Goal: Task Accomplishment & Management: Use online tool/utility

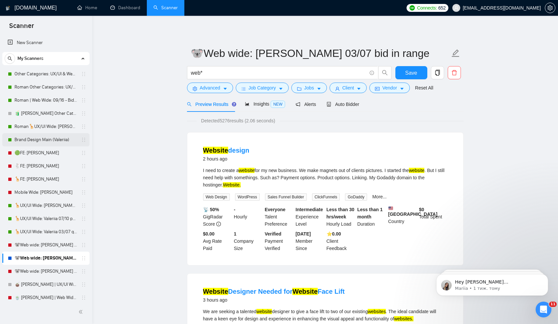
click at [39, 140] on link "Brand Design Main (Valeriia)" at bounding box center [45, 139] width 63 height 13
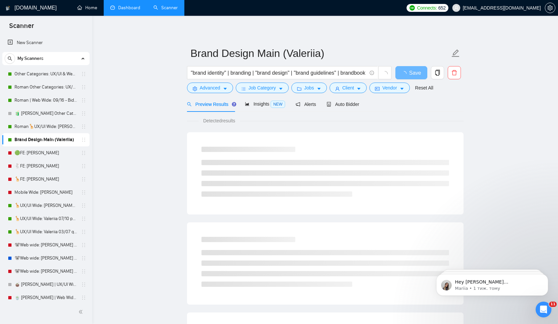
click at [124, 11] on link "Dashboard" at bounding box center [125, 8] width 30 height 6
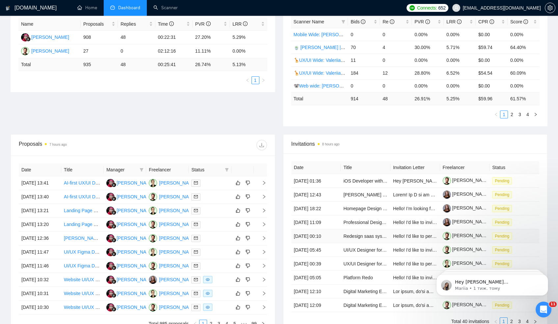
scroll to position [128, 0]
click at [514, 114] on link "2" at bounding box center [511, 113] width 7 height 7
click at [518, 114] on link "3" at bounding box center [519, 113] width 7 height 7
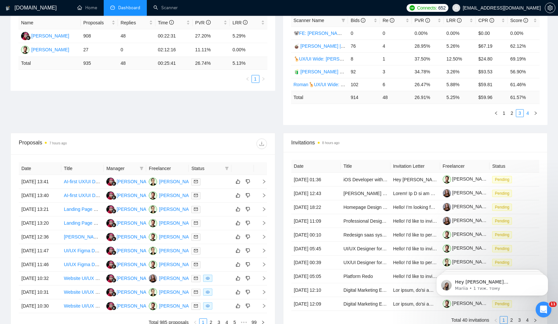
click at [526, 113] on link "4" at bounding box center [527, 113] width 7 height 7
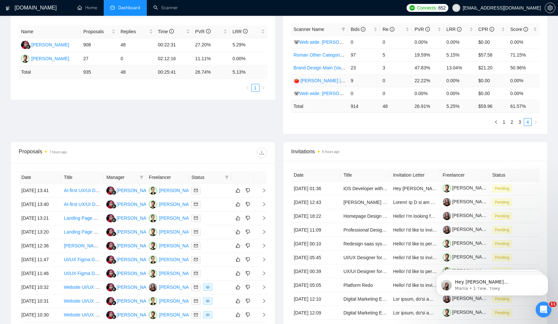
scroll to position [111, 0]
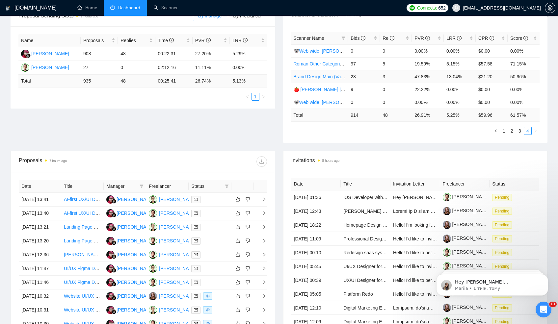
click at [352, 76] on td "23" at bounding box center [364, 76] width 32 height 13
drag, startPoint x: 352, startPoint y: 76, endPoint x: 389, endPoint y: 78, distance: 36.9
click at [389, 78] on tr "Brand Design Main (Valeriia) 23 3 47.83% 13.04% $21.20 50.96%" at bounding box center [415, 76] width 249 height 13
click at [327, 75] on link "Brand Design Main (Valeriia)" at bounding box center [322, 76] width 59 height 5
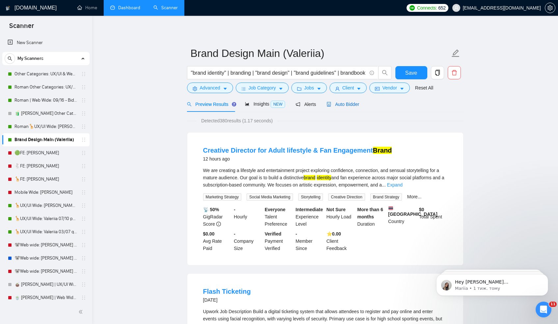
click at [343, 105] on span "Auto Bidder" at bounding box center [342, 104] width 33 height 5
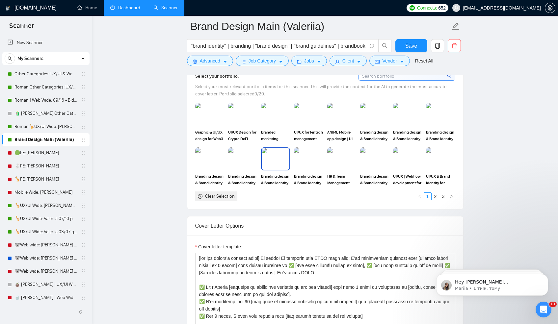
scroll to position [639, 0]
